Goal: Transaction & Acquisition: Book appointment/travel/reservation

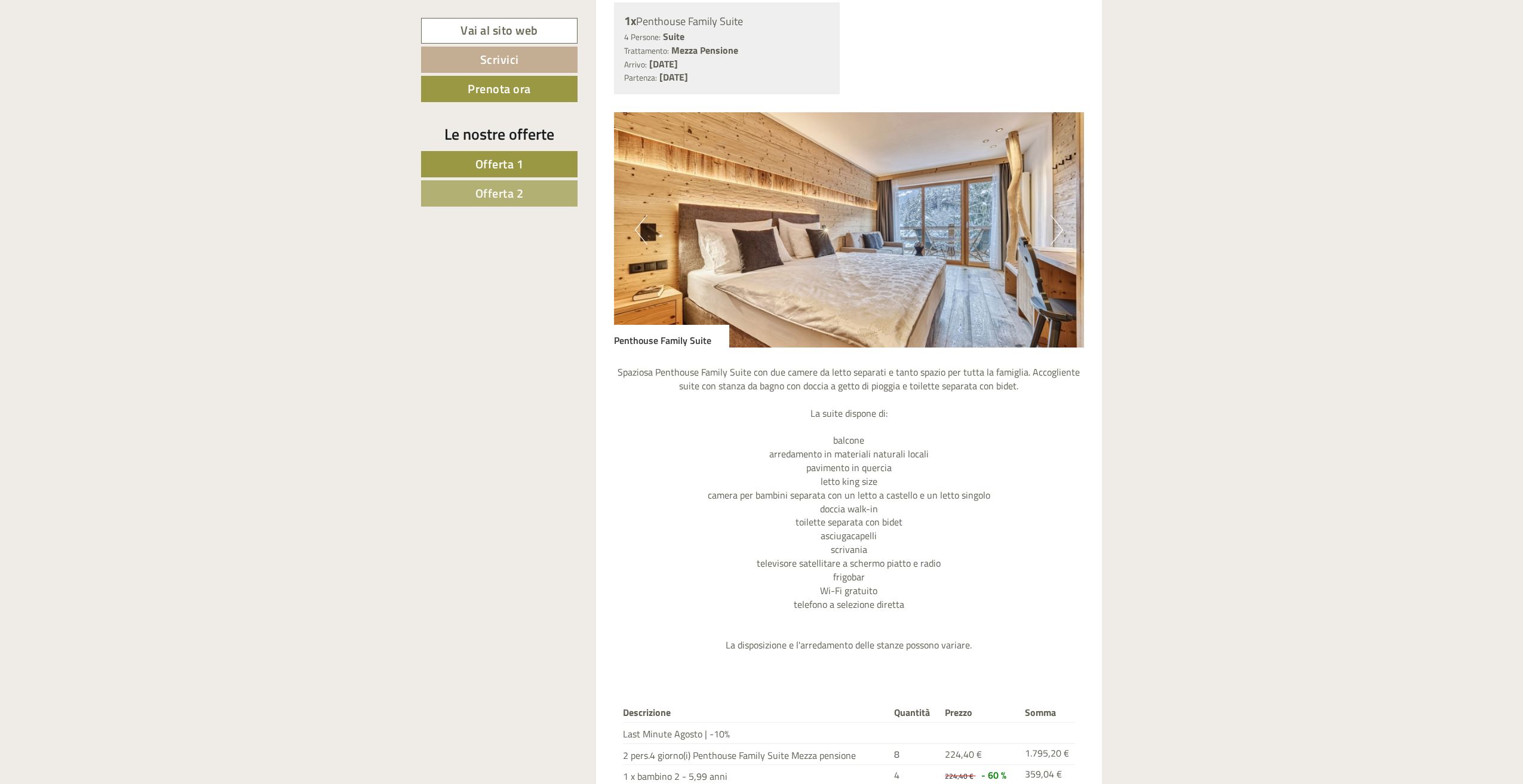
scroll to position [2267, 0]
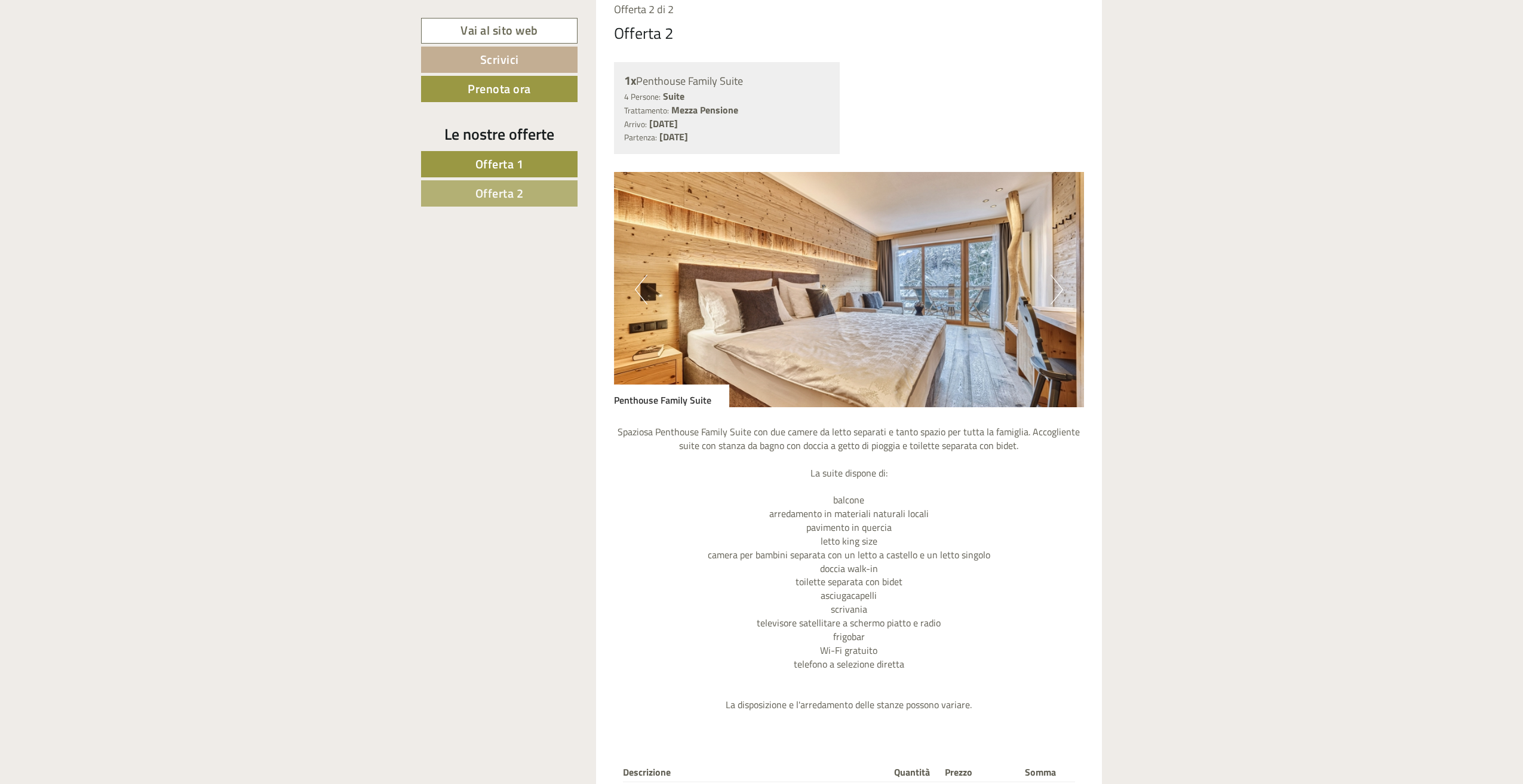
click at [481, 184] on span "Offerta 2" at bounding box center [499, 193] width 49 height 19
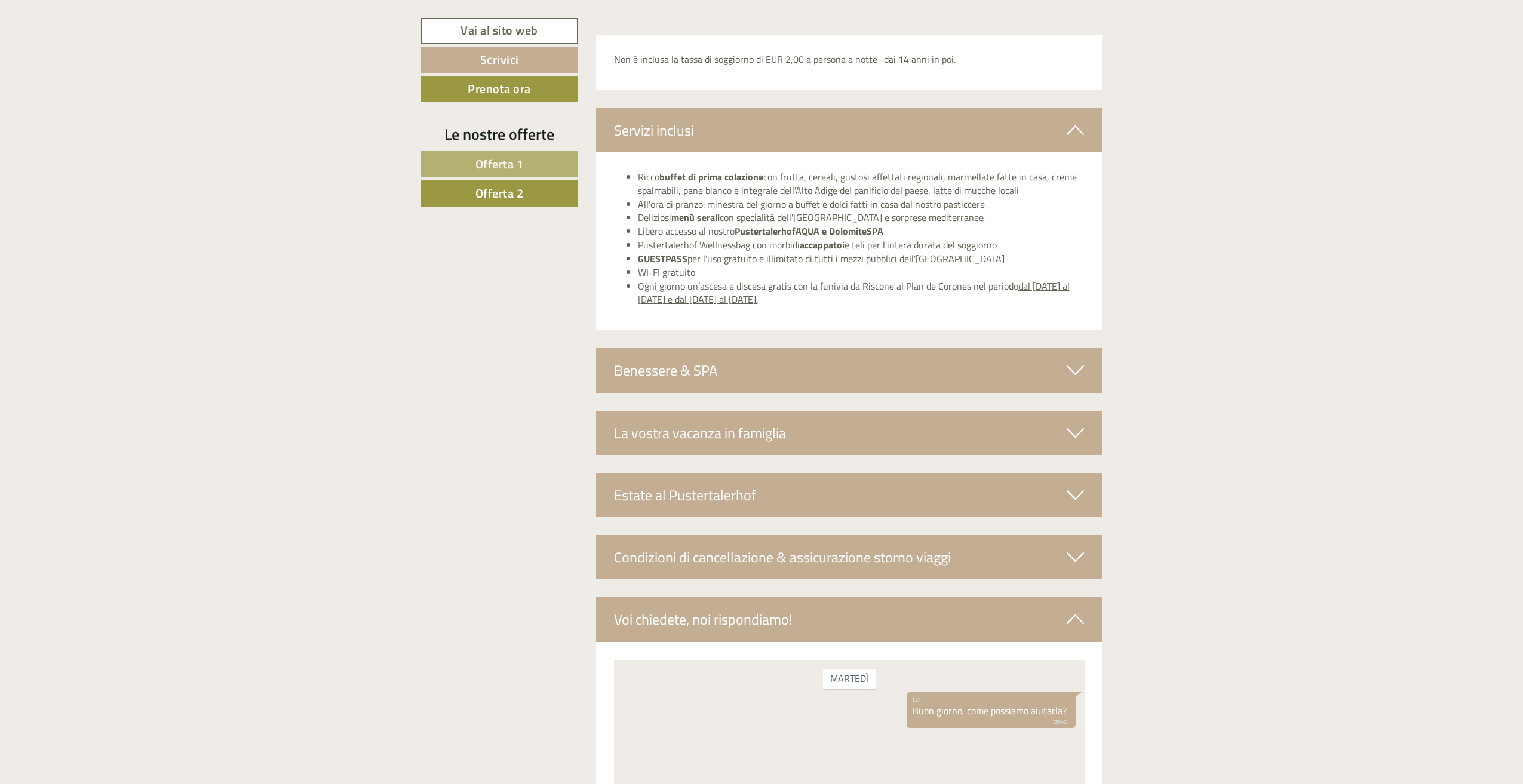
scroll to position [906, 0]
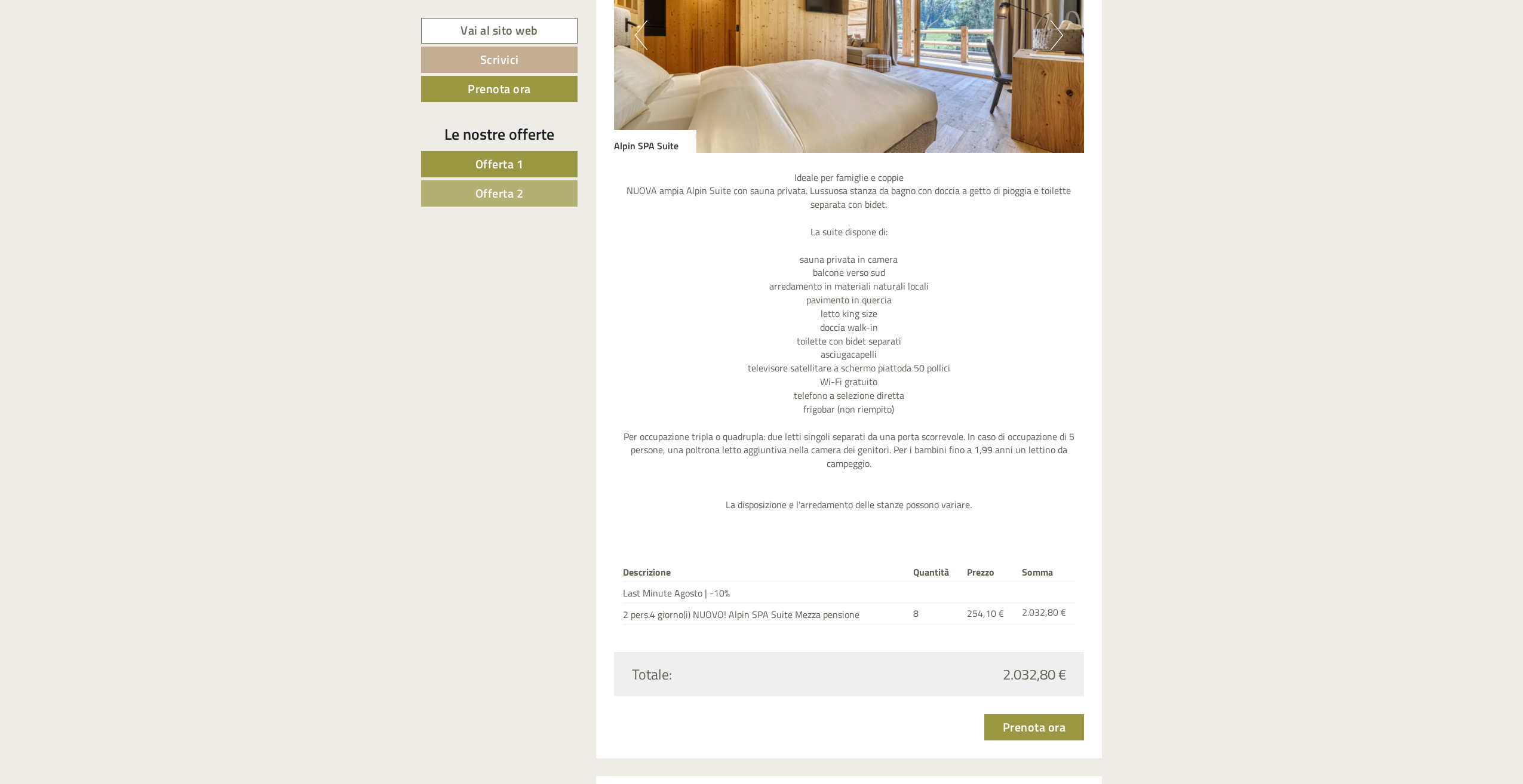
scroll to position [1194, 0]
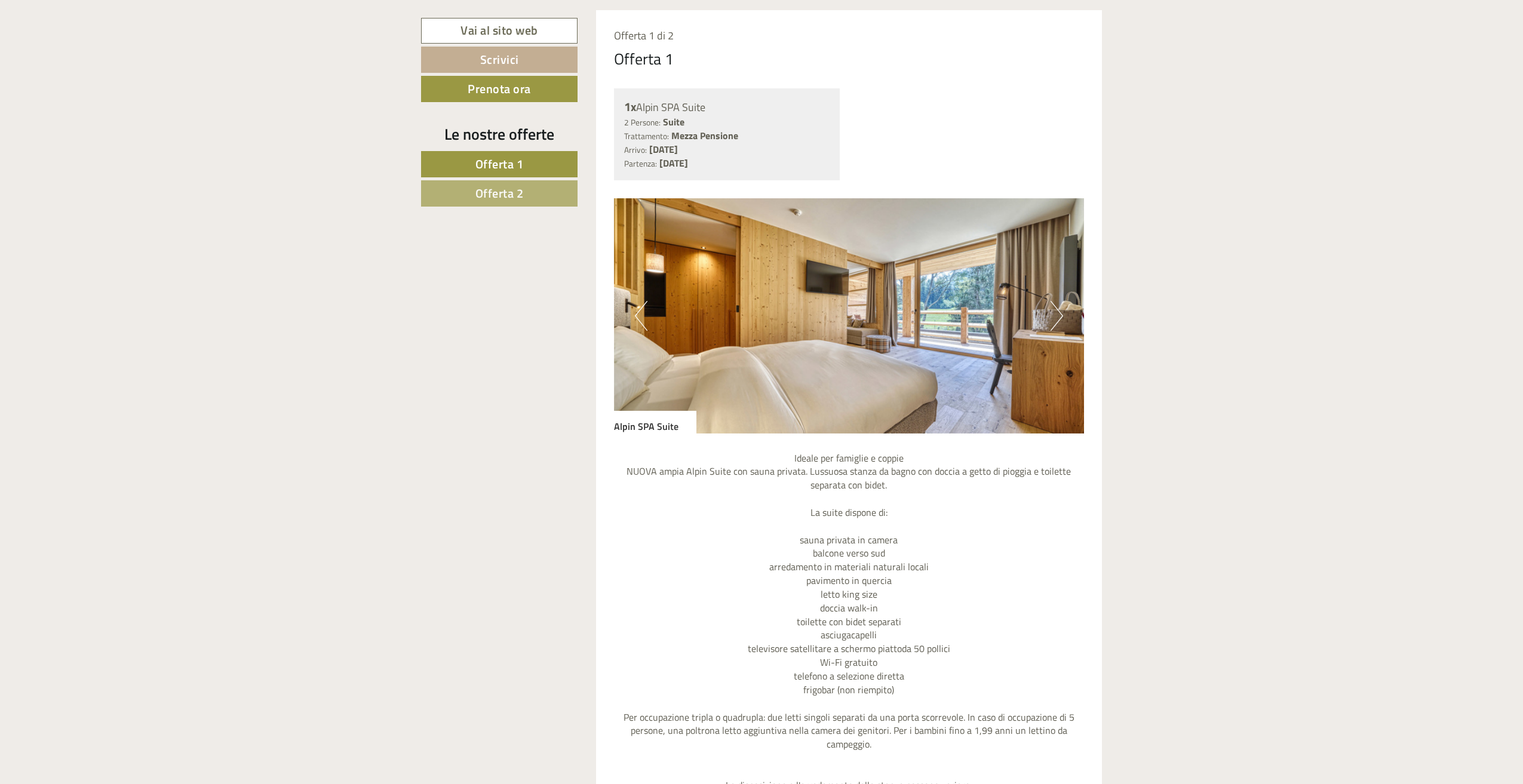
click at [530, 191] on link "Offerta 2" at bounding box center [499, 193] width 156 height 26
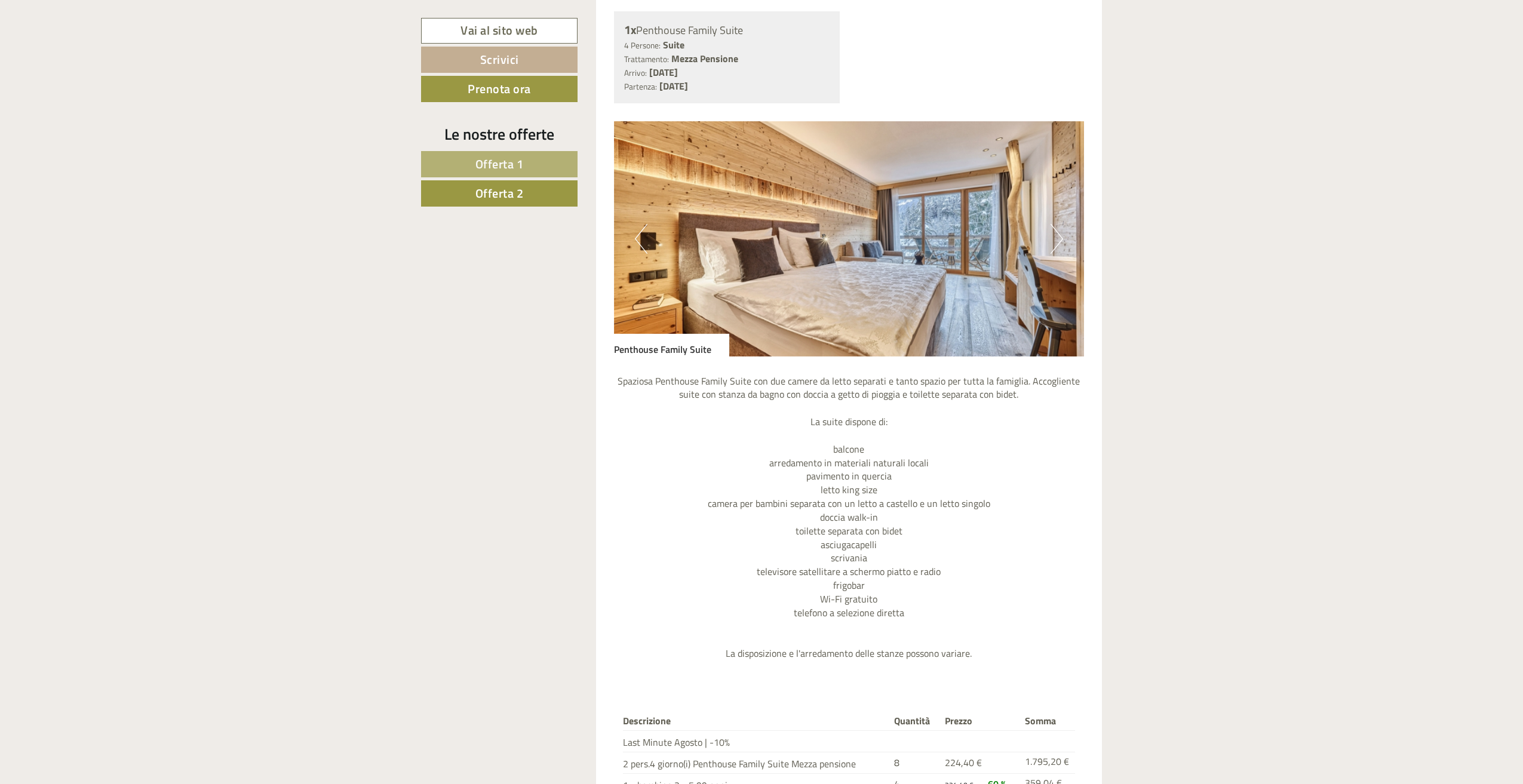
scroll to position [1264, 0]
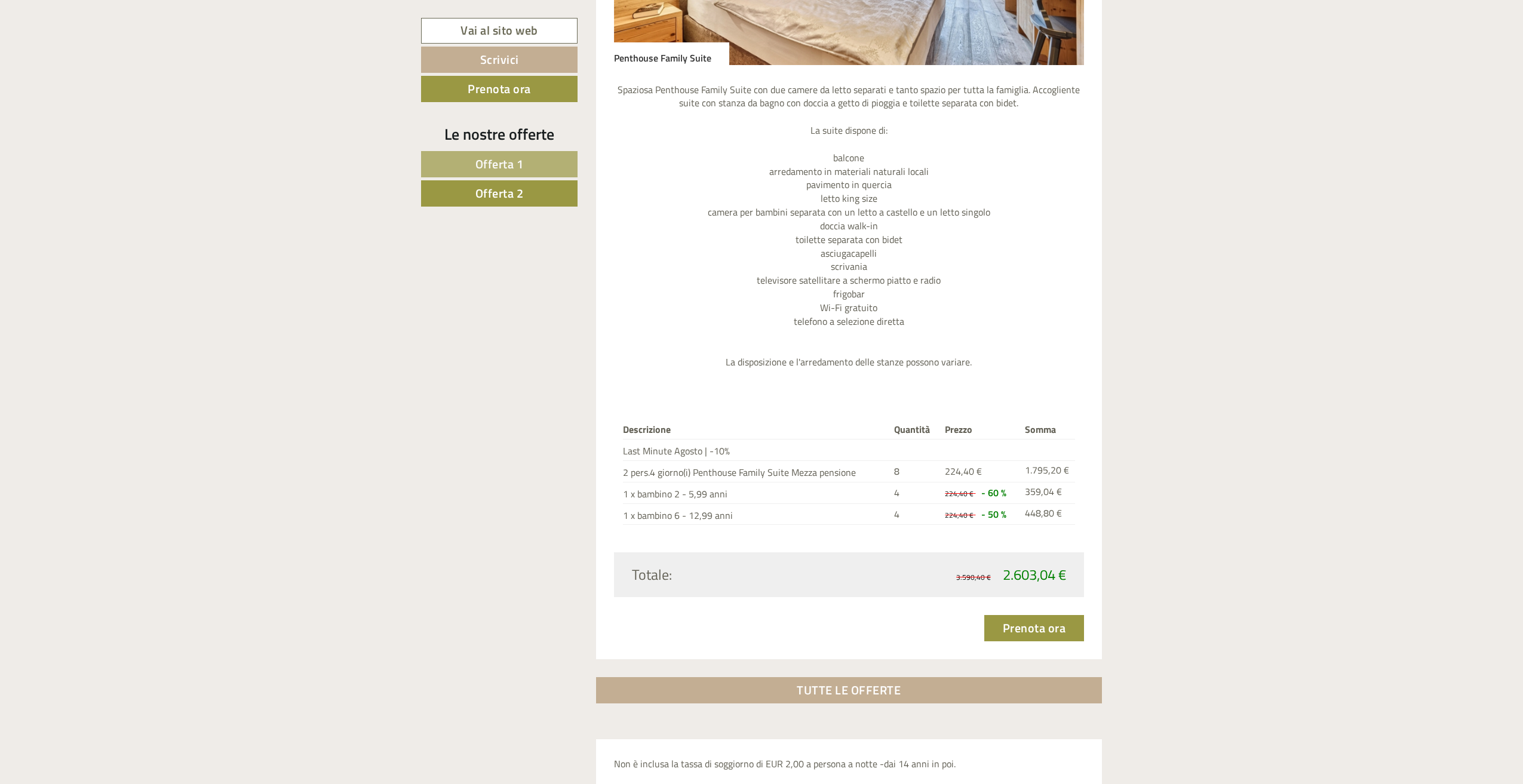
click at [479, 171] on span "Offerta 1" at bounding box center [499, 164] width 49 height 19
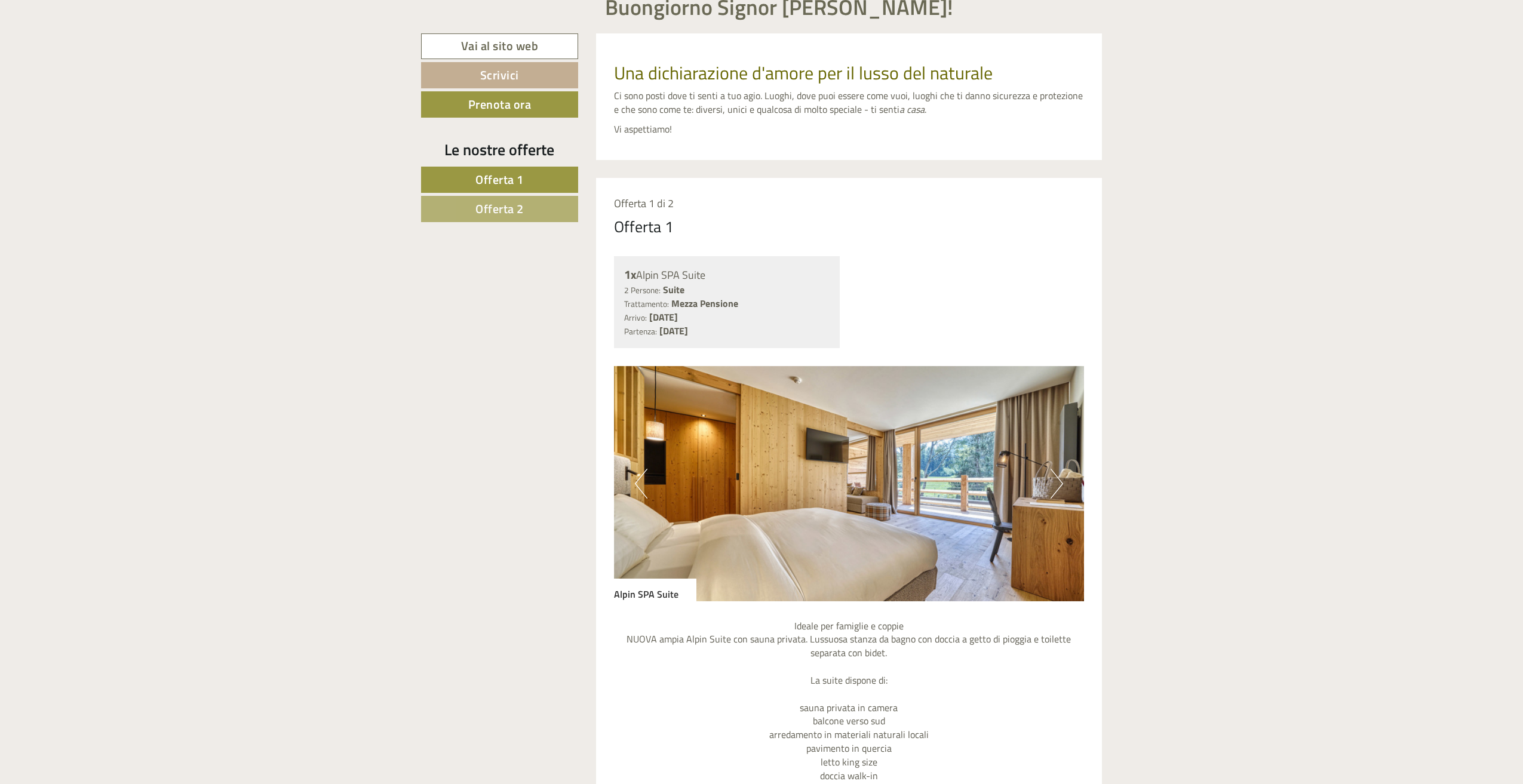
scroll to position [488, 0]
